Goal: Information Seeking & Learning: Find specific fact

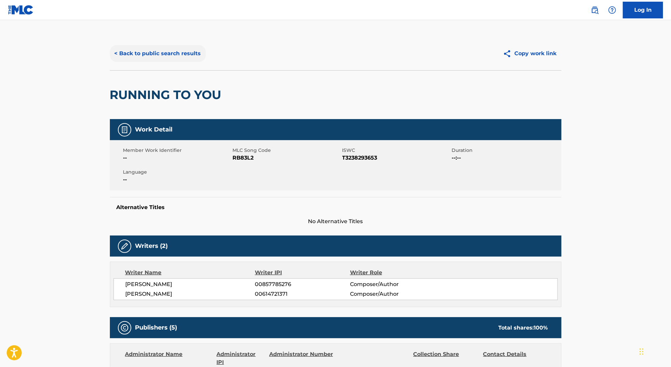
click at [166, 51] on button "< Back to public search results" at bounding box center [158, 53] width 96 height 17
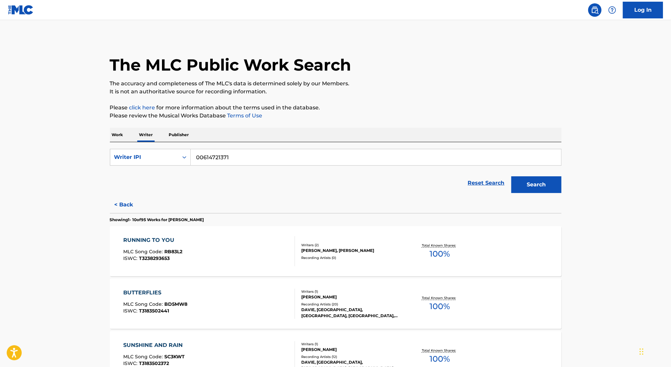
click at [110, 134] on p "Work" at bounding box center [117, 135] width 15 height 14
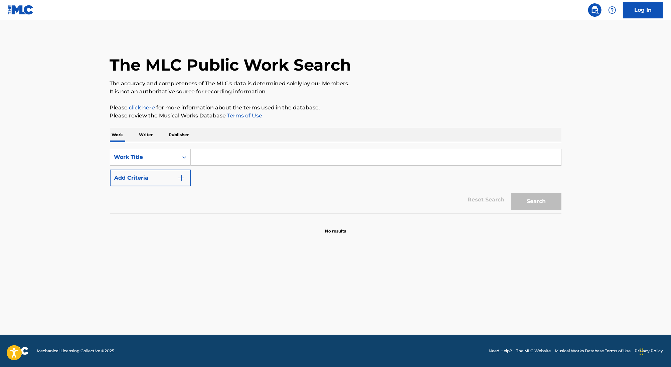
click at [210, 150] on input "Search Form" at bounding box center [376, 157] width 371 height 16
type input "v"
paste input "C'EST LA VIE"
type input "C'EST LA VIE"
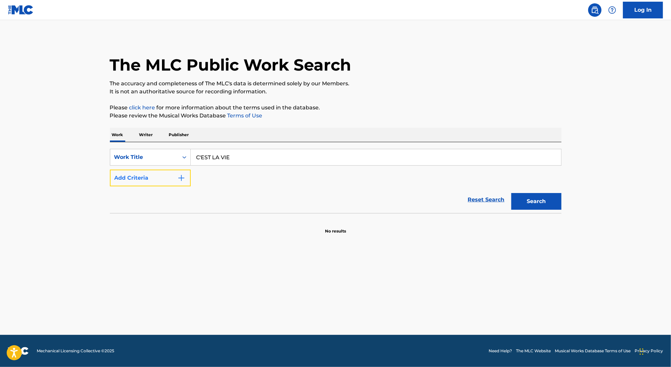
click at [145, 176] on button "Add Criteria" at bounding box center [150, 177] width 81 height 17
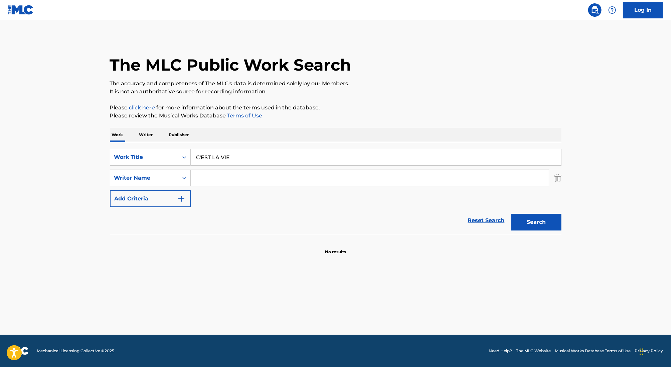
click at [223, 176] on input "Search Form" at bounding box center [370, 178] width 358 height 16
type input "[PERSON_NAME]"
click at [512, 214] on button "Search" at bounding box center [537, 222] width 50 height 17
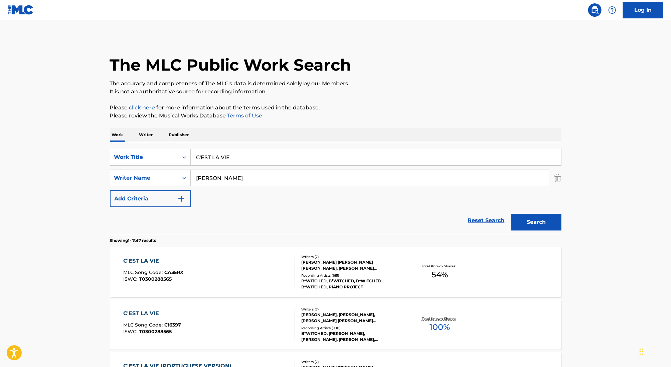
click at [391, 280] on div "B*WITCHED, B*WITCHED, B*WITCHED, B*WITCHED, PIANO PROJECT" at bounding box center [351, 284] width 101 height 12
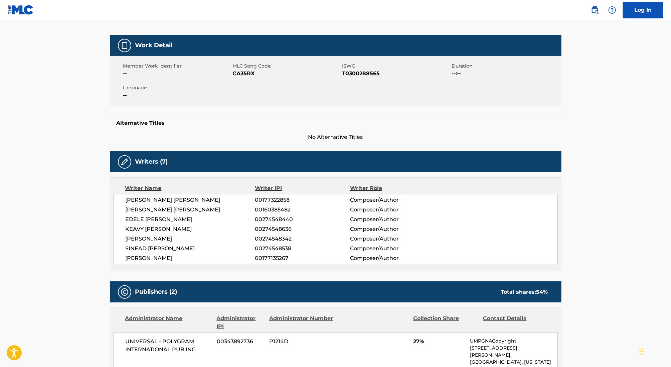
scroll to position [86, 0]
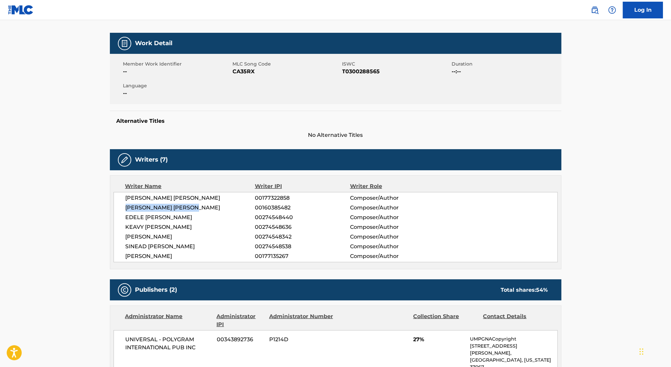
drag, startPoint x: 206, startPoint y: 208, endPoint x: 94, endPoint y: 207, distance: 112.3
click at [94, 207] on main "< Back to public search results Copy work link C'EST LA VIE Work Detail Member …" at bounding box center [335, 373] width 671 height 878
copy span "[PERSON_NAME] [PERSON_NAME]"
drag, startPoint x: 262, startPoint y: 208, endPoint x: 349, endPoint y: 208, distance: 86.9
click at [349, 208] on span "00160385482" at bounding box center [302, 208] width 95 height 8
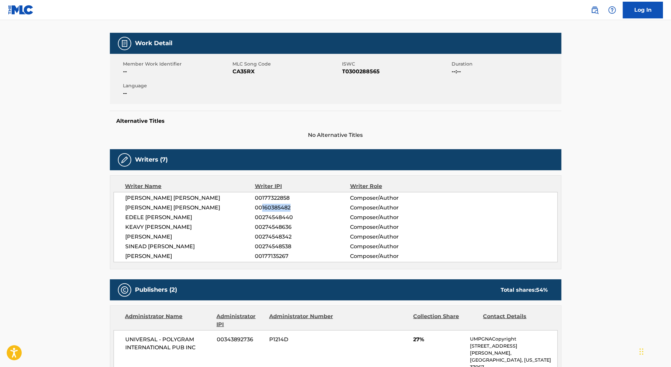
copy span "160385482"
